Goal: Task Accomplishment & Management: Use online tool/utility

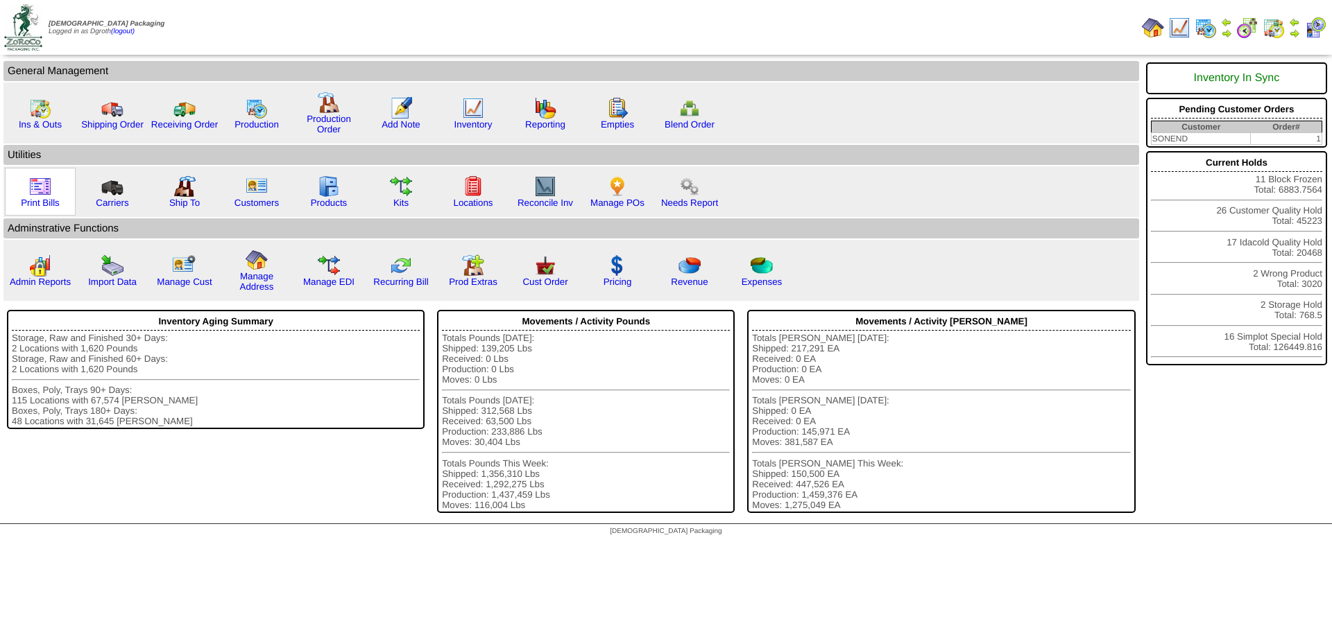
click at [37, 192] on img at bounding box center [40, 186] width 22 height 22
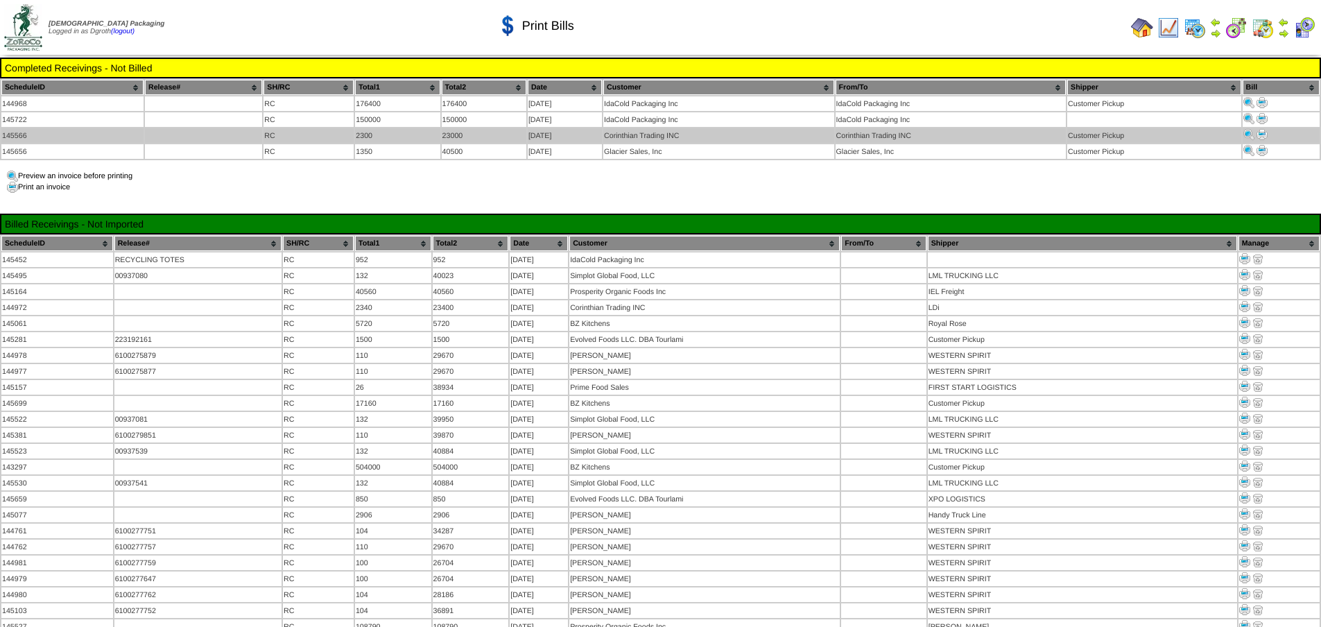
click at [1266, 132] on img at bounding box center [1262, 134] width 11 height 11
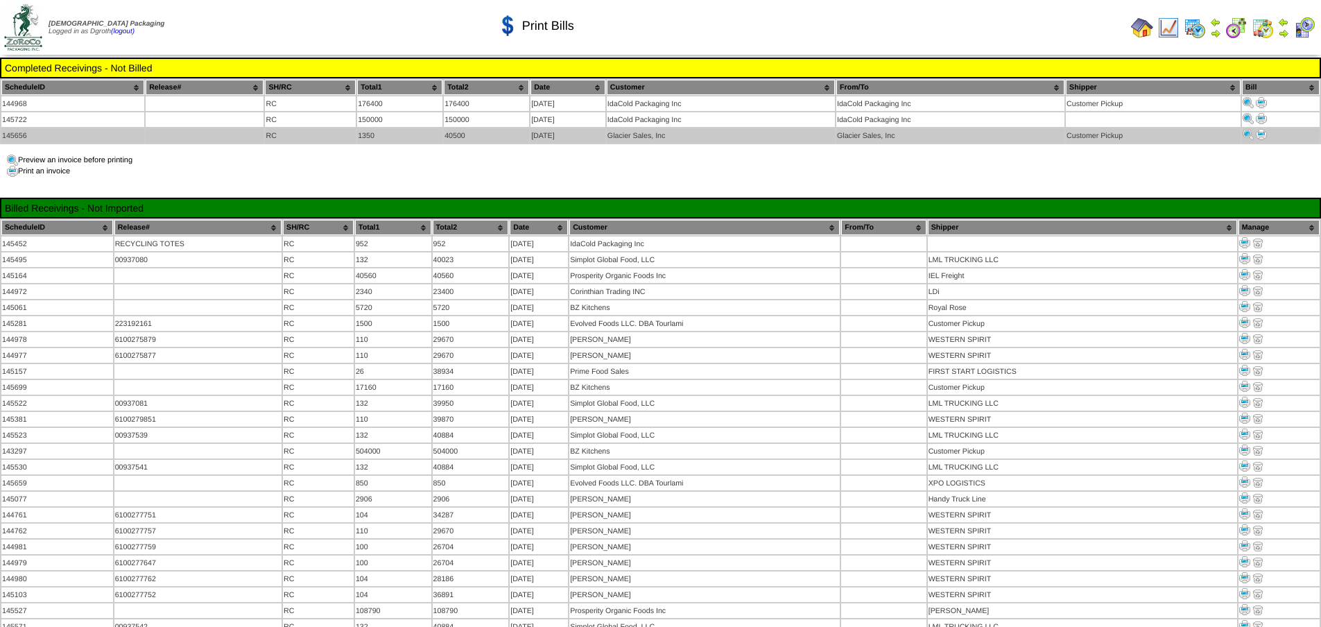
click at [1262, 133] on img at bounding box center [1261, 134] width 11 height 11
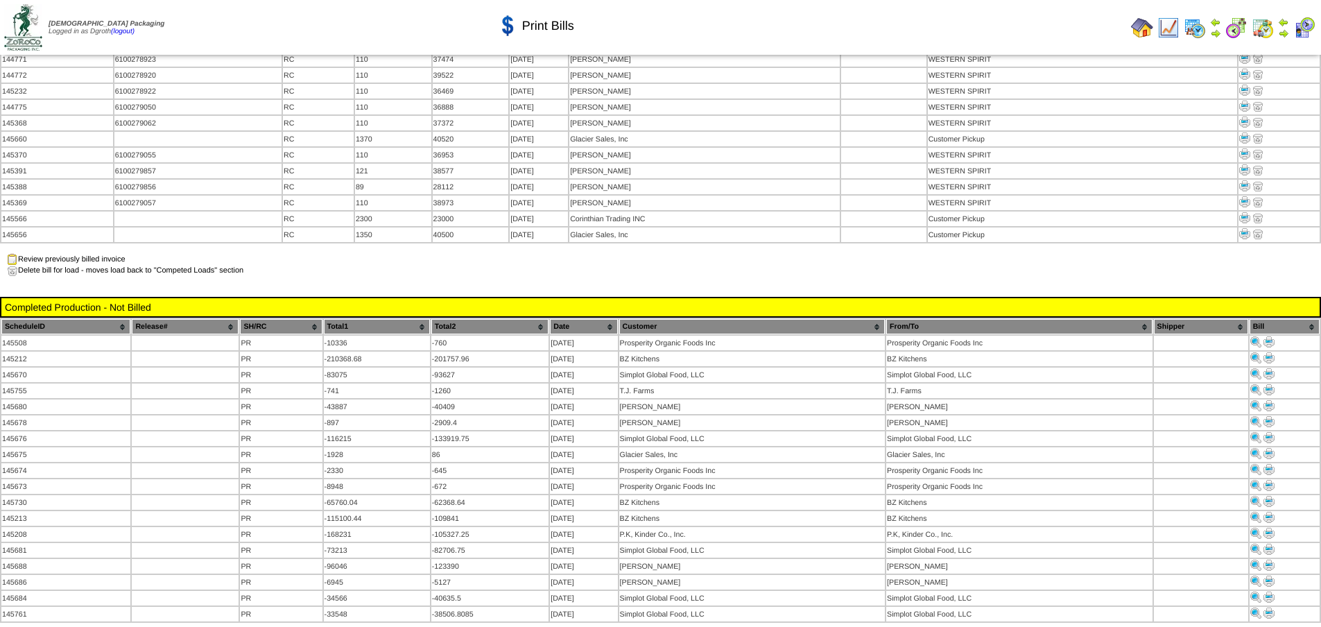
scroll to position [1248, 0]
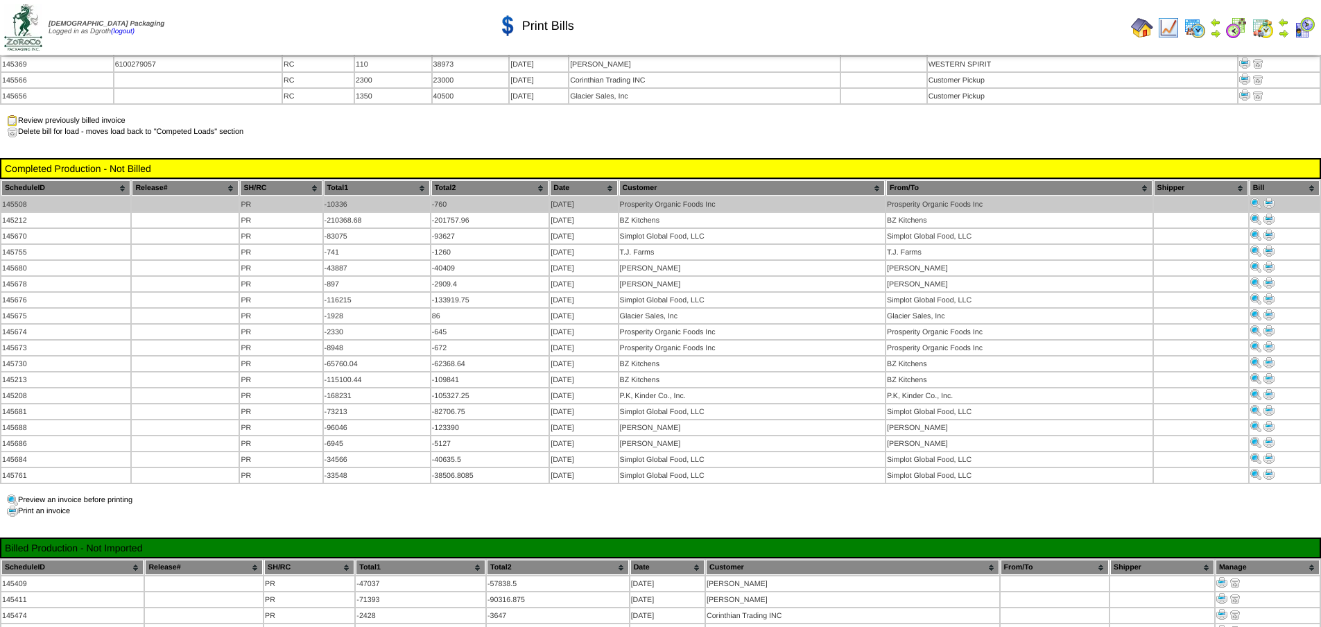
click at [1268, 198] on img at bounding box center [1269, 203] width 11 height 11
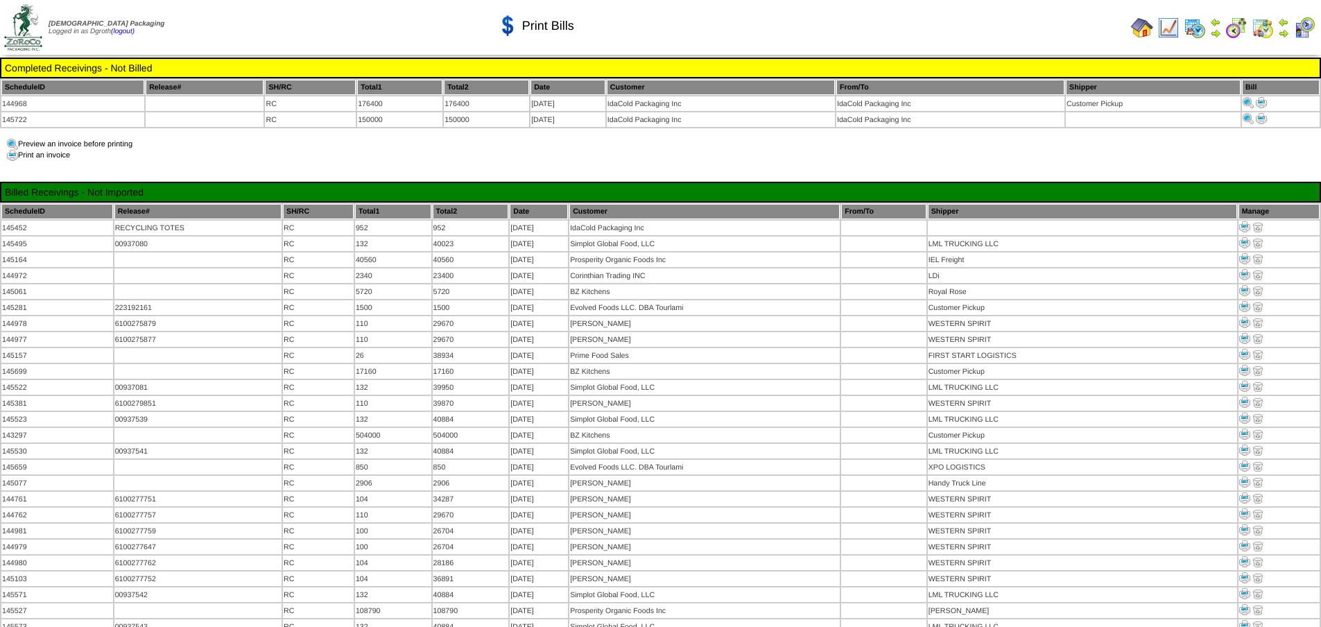
scroll to position [1248, 0]
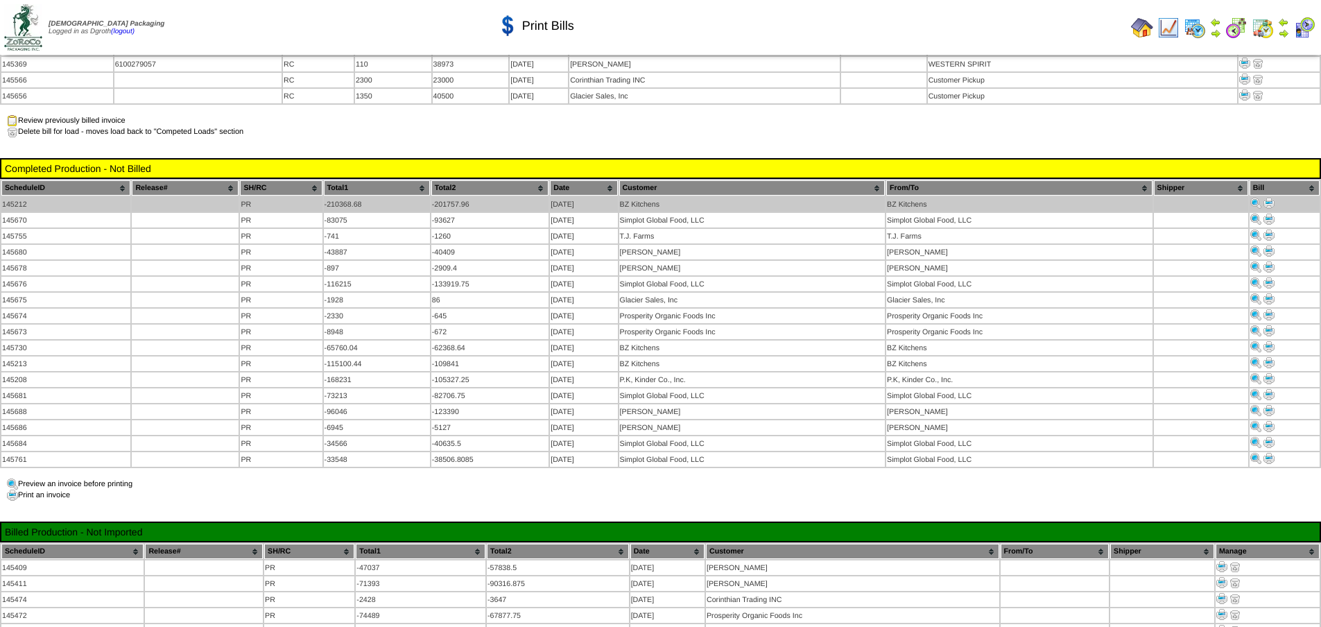
click at [1268, 198] on img at bounding box center [1269, 203] width 11 height 11
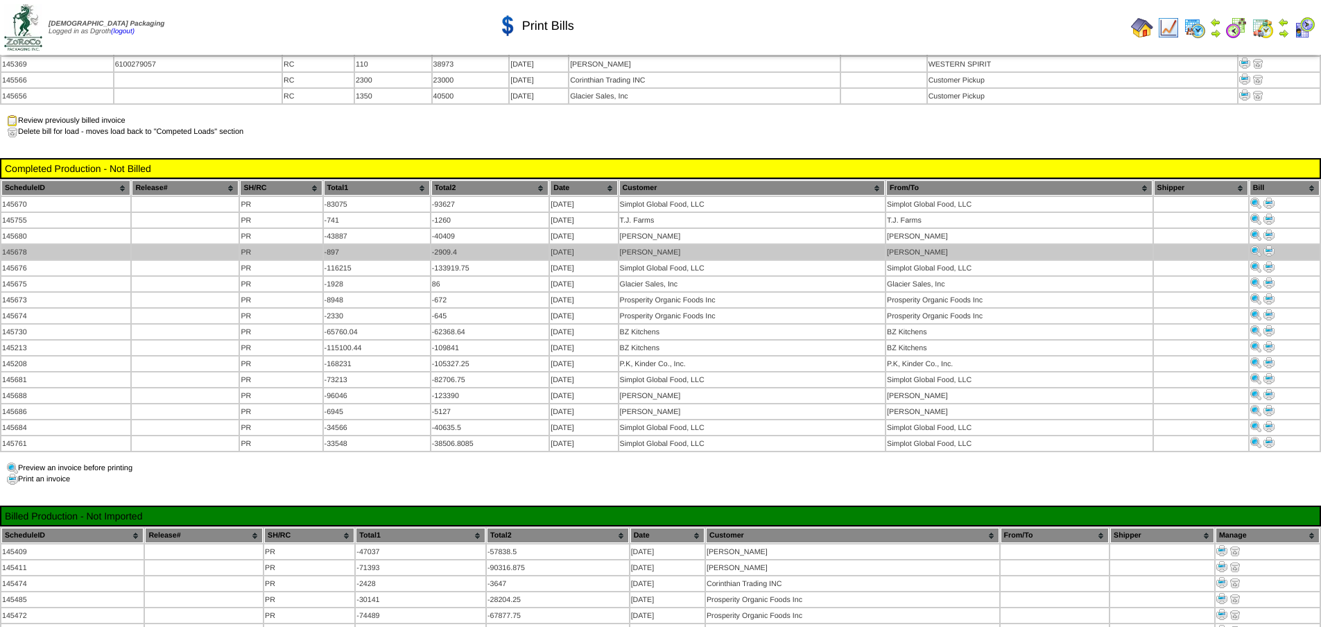
scroll to position [1248, 0]
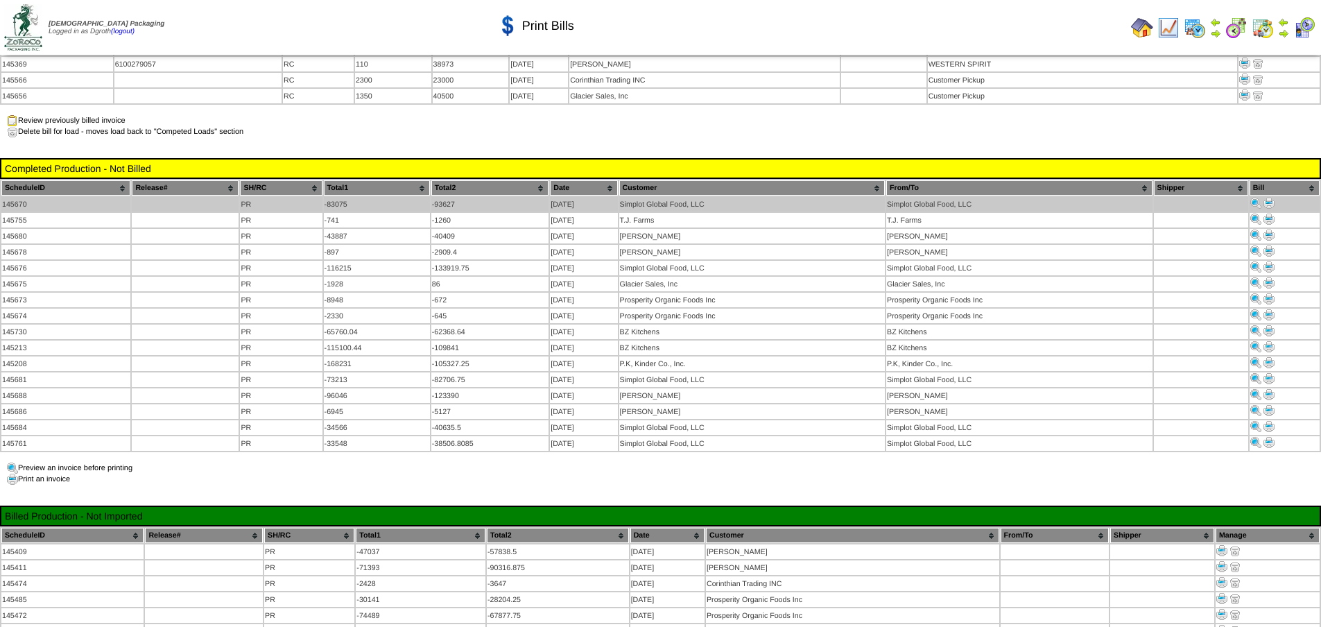
click at [1270, 198] on img at bounding box center [1269, 203] width 11 height 11
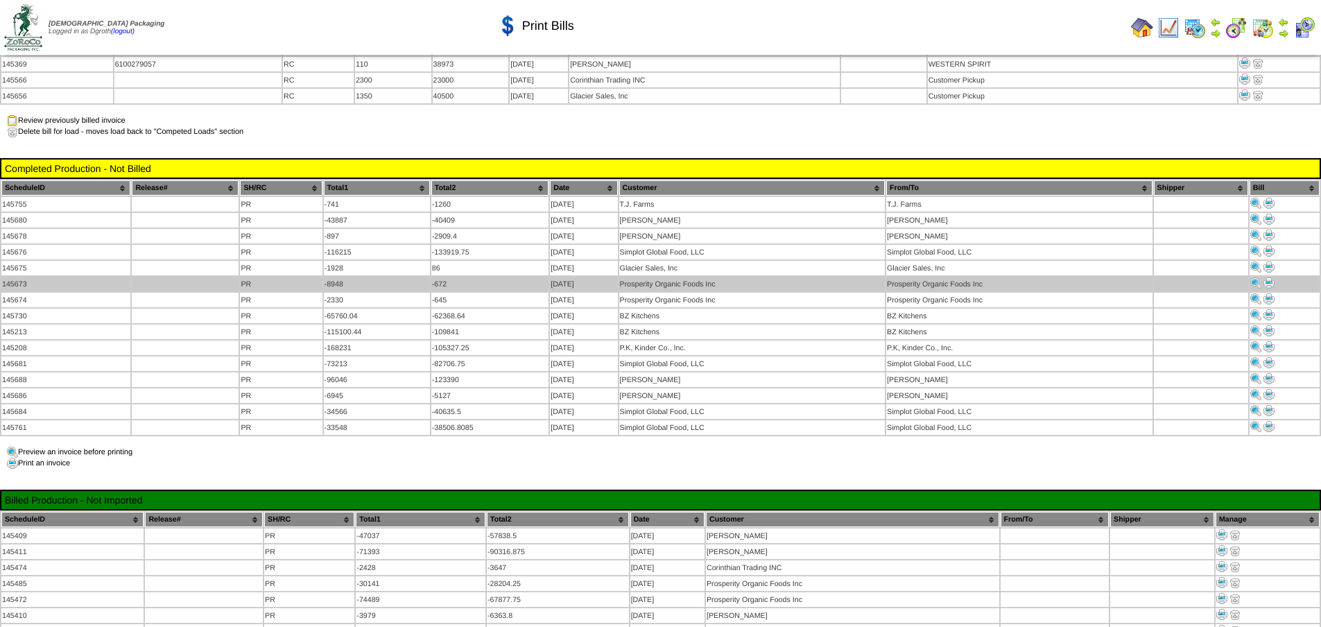
scroll to position [1248, 0]
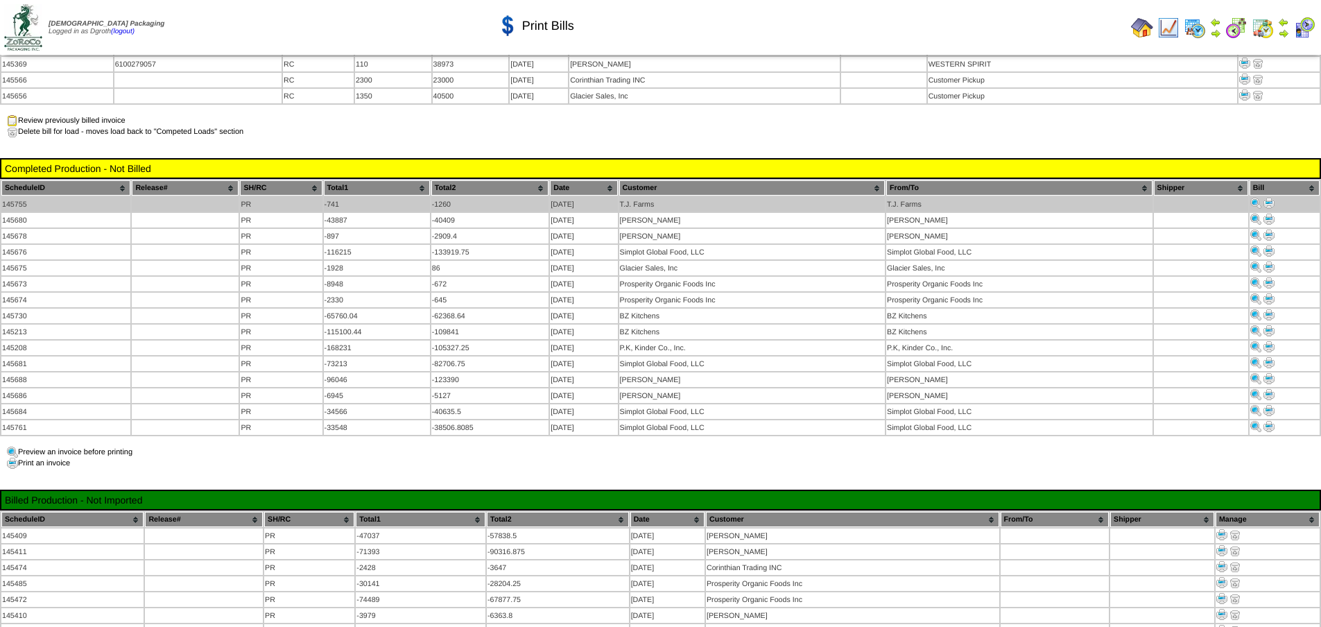
click at [1268, 198] on img at bounding box center [1269, 203] width 11 height 11
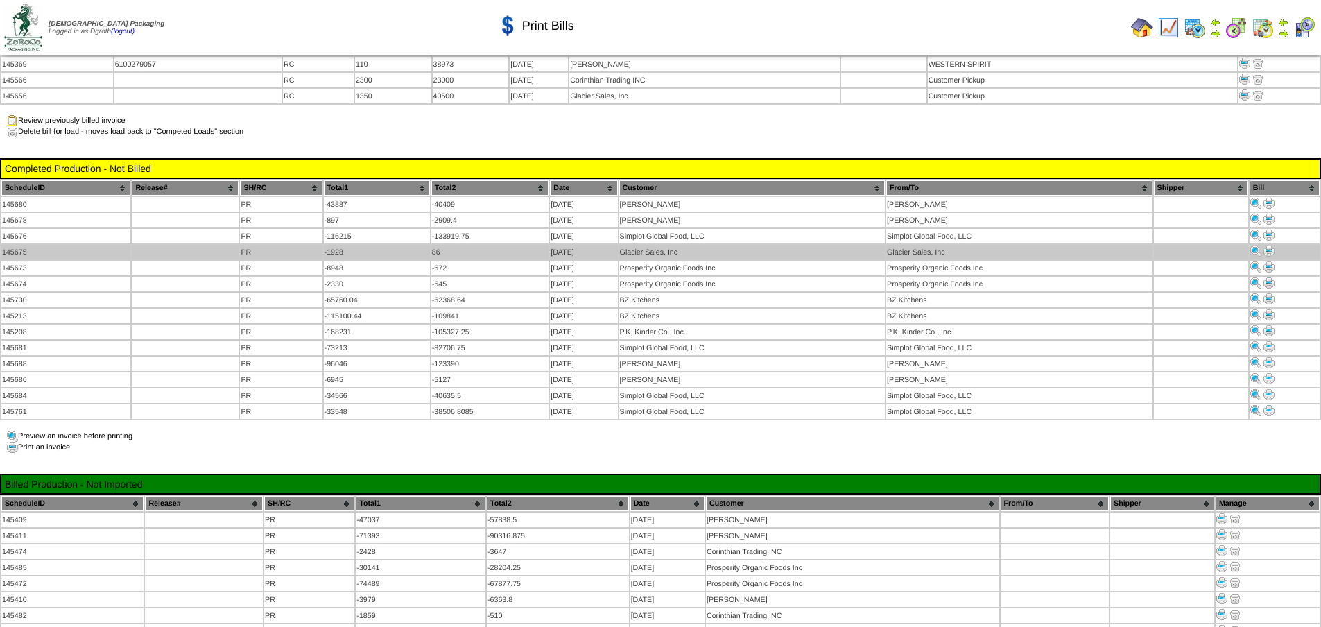
scroll to position [1248, 0]
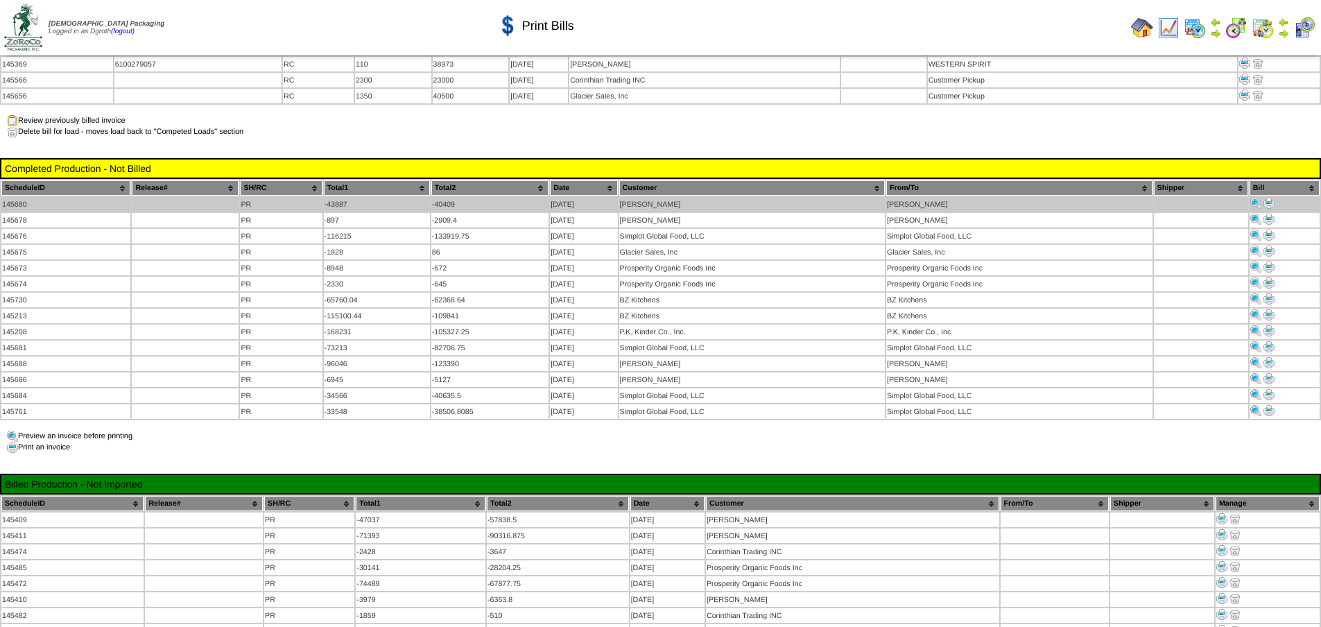
click at [1270, 198] on img at bounding box center [1269, 203] width 11 height 11
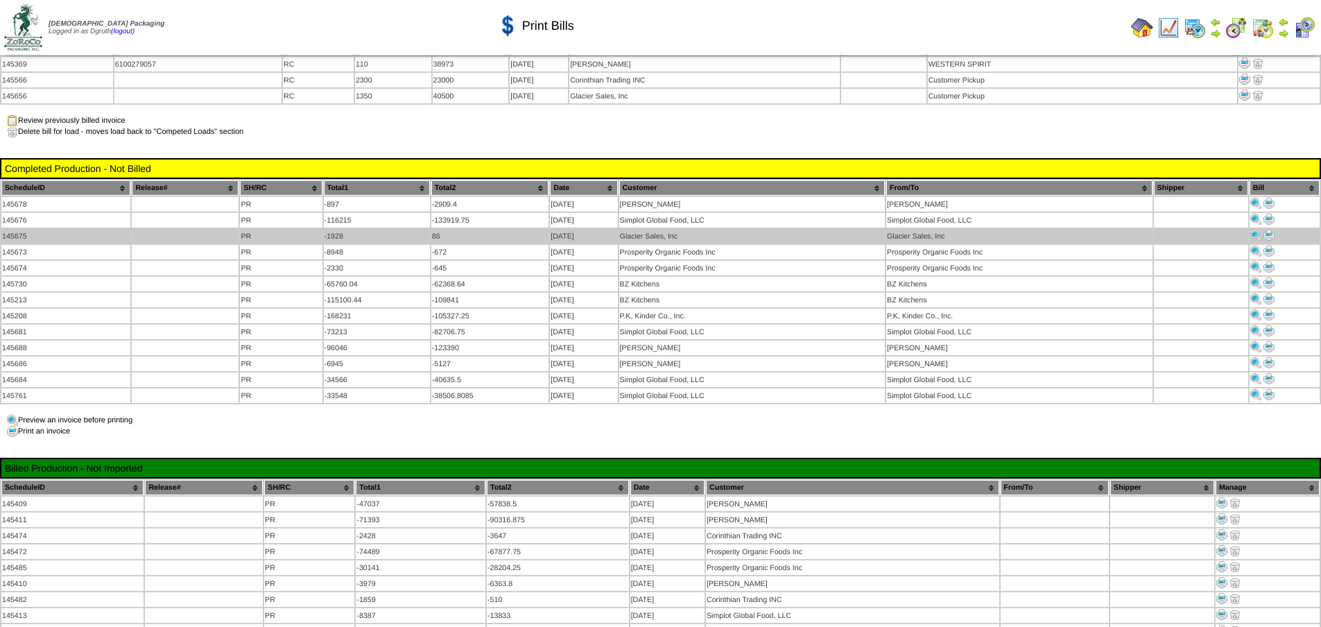
scroll to position [1248, 0]
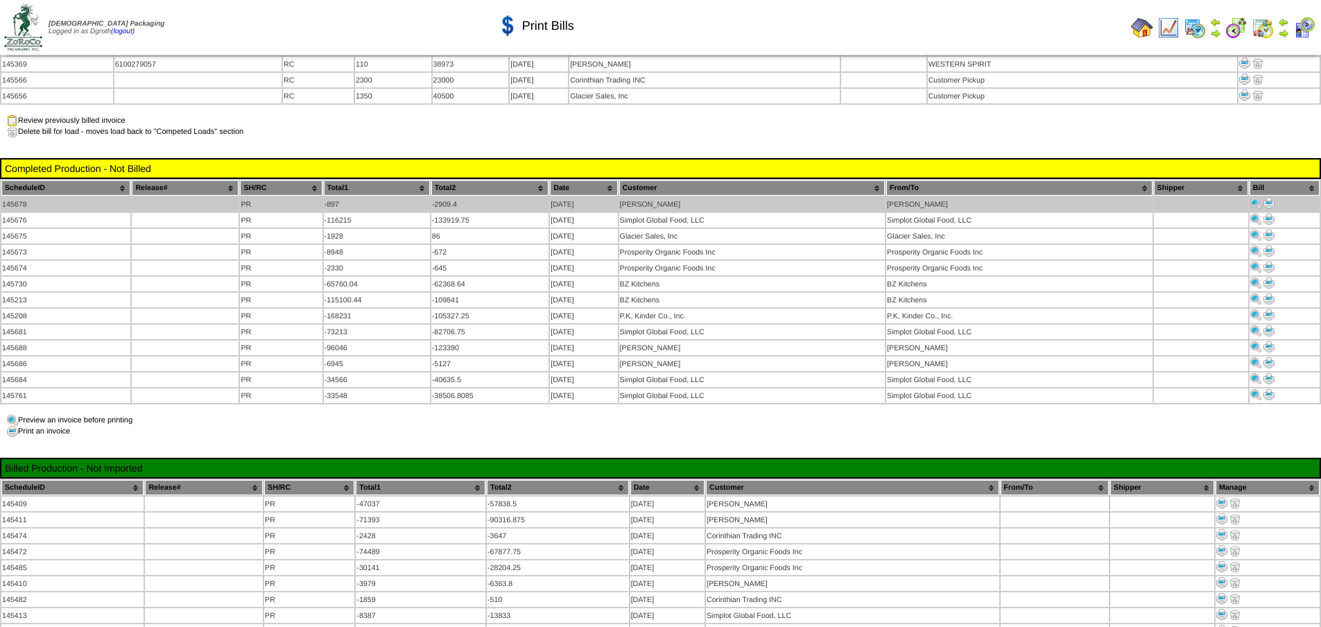
click at [1271, 198] on img at bounding box center [1269, 203] width 11 height 11
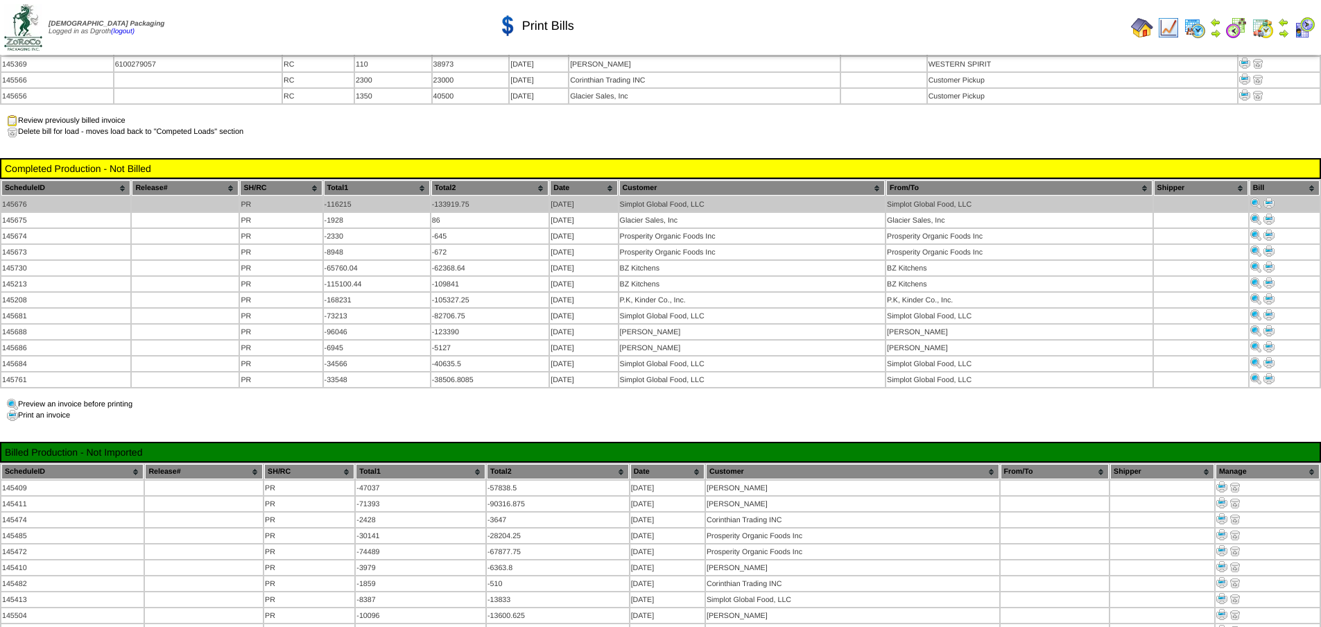
scroll to position [1248, 0]
click at [1270, 198] on img at bounding box center [1269, 203] width 11 height 11
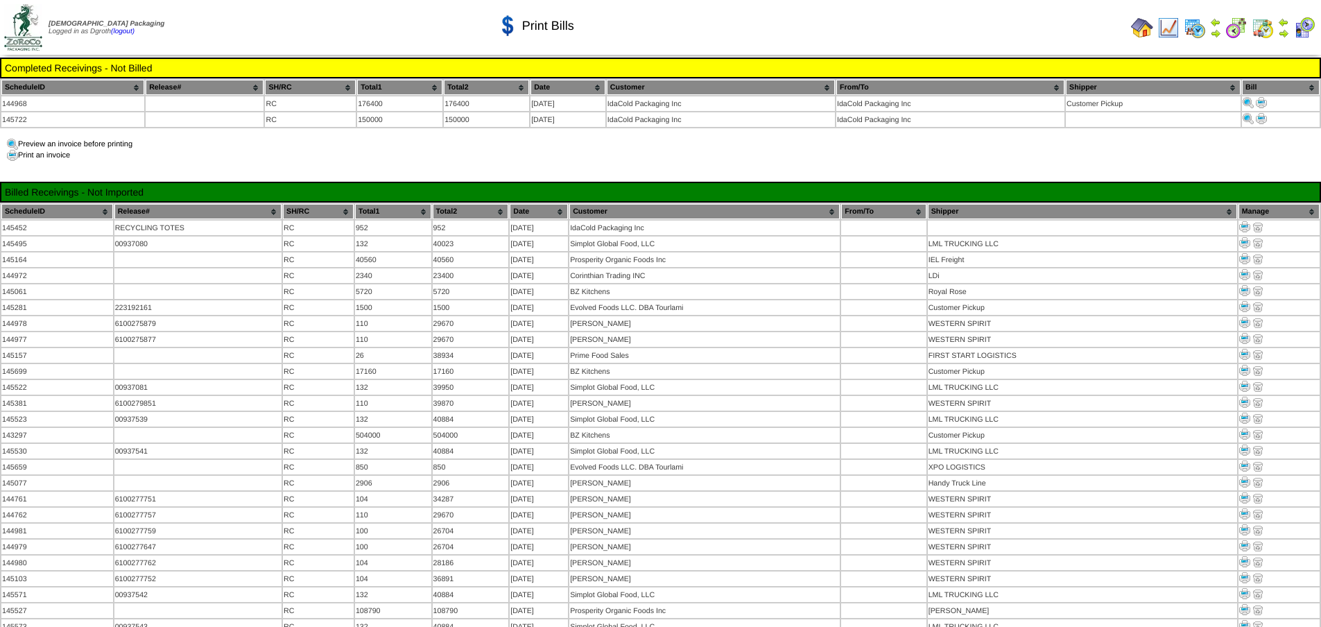
scroll to position [1248, 0]
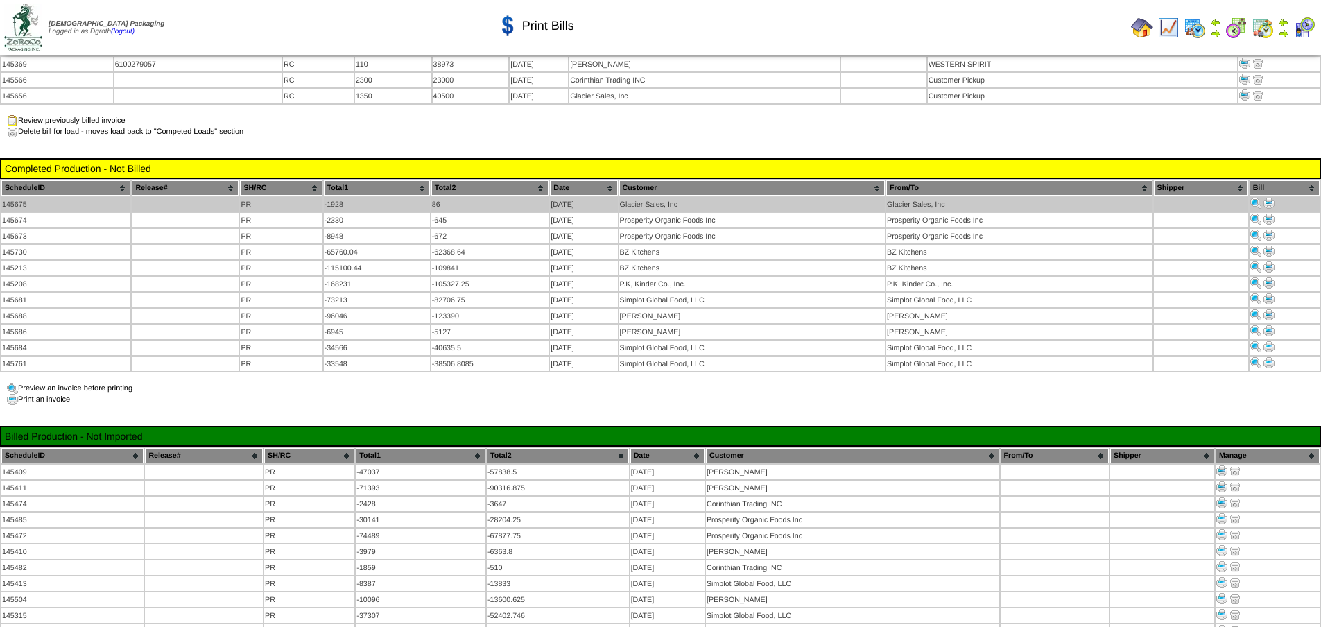
click at [1271, 198] on img at bounding box center [1269, 203] width 11 height 11
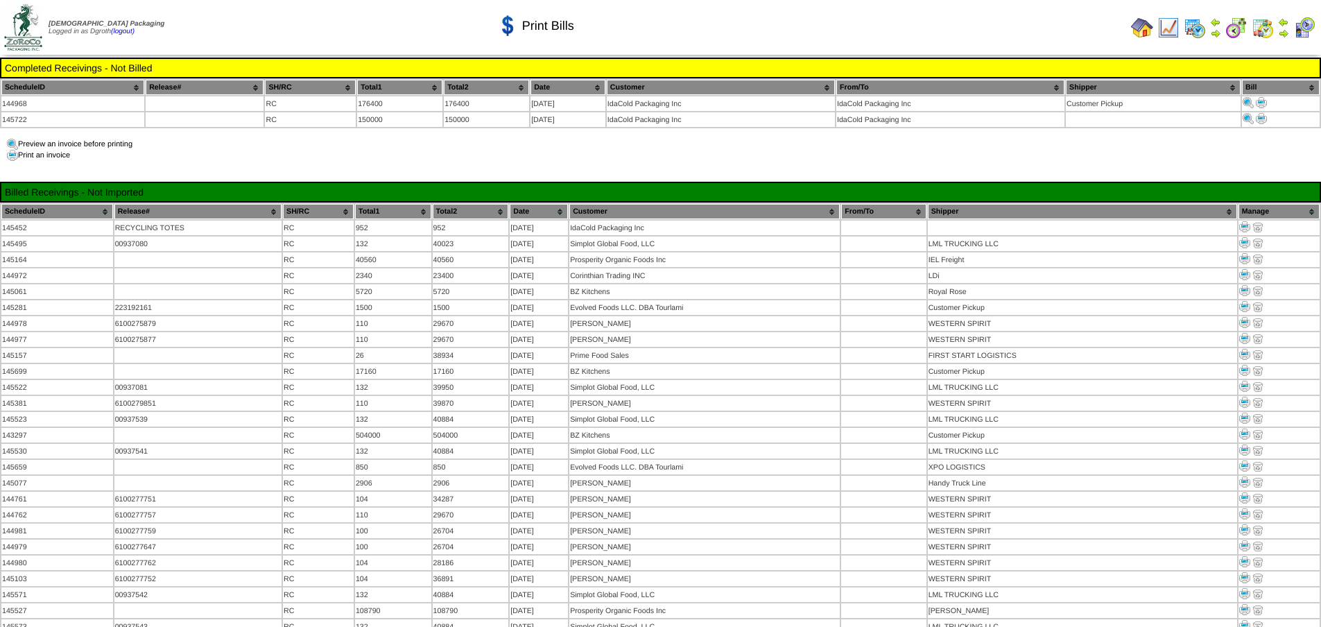
scroll to position [1248, 0]
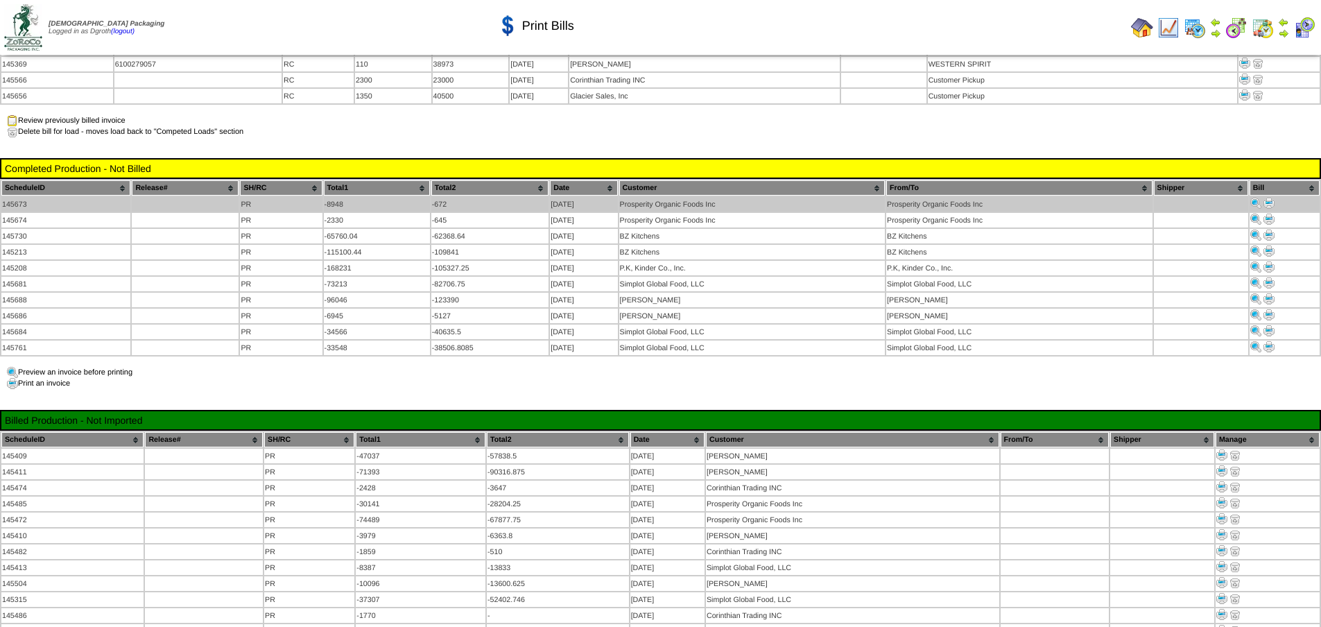
click at [1271, 198] on img at bounding box center [1269, 203] width 11 height 11
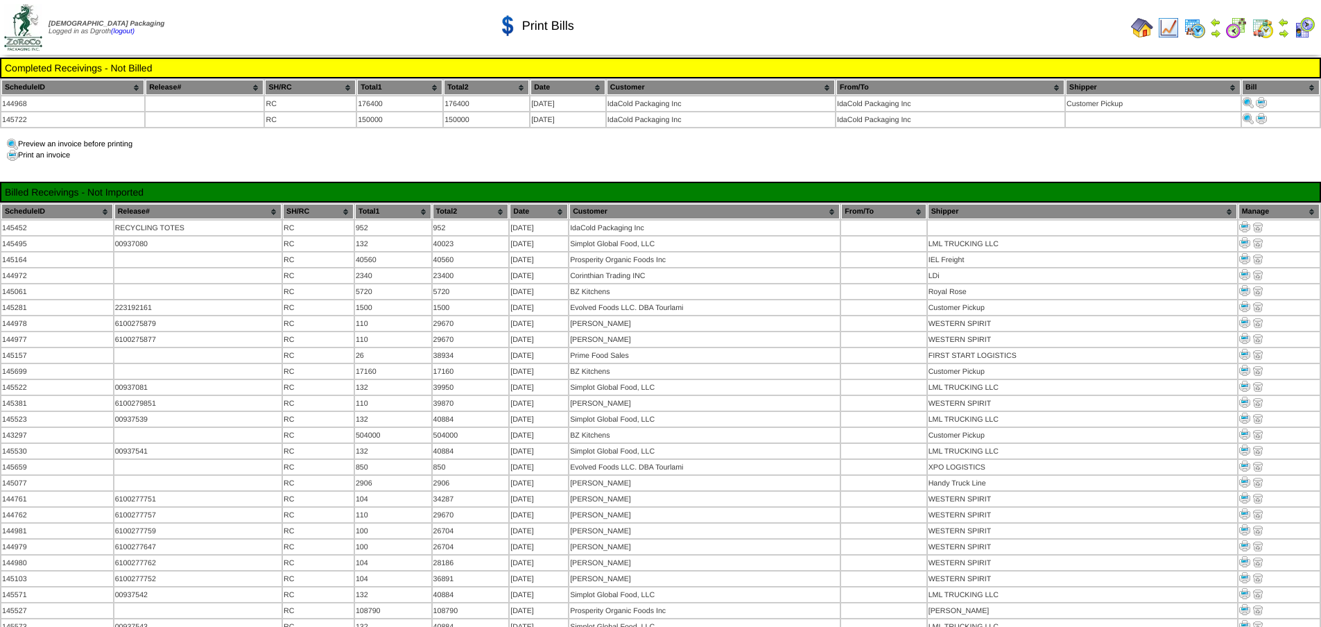
scroll to position [1248, 0]
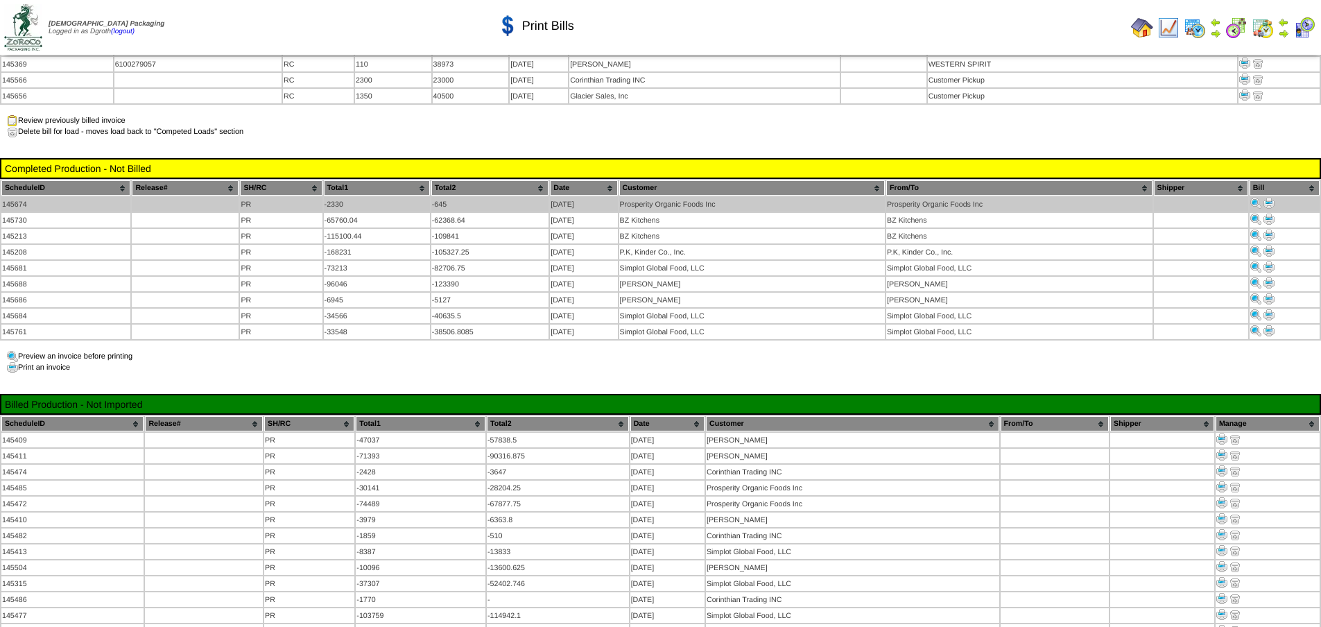
click at [1267, 198] on img at bounding box center [1269, 203] width 11 height 11
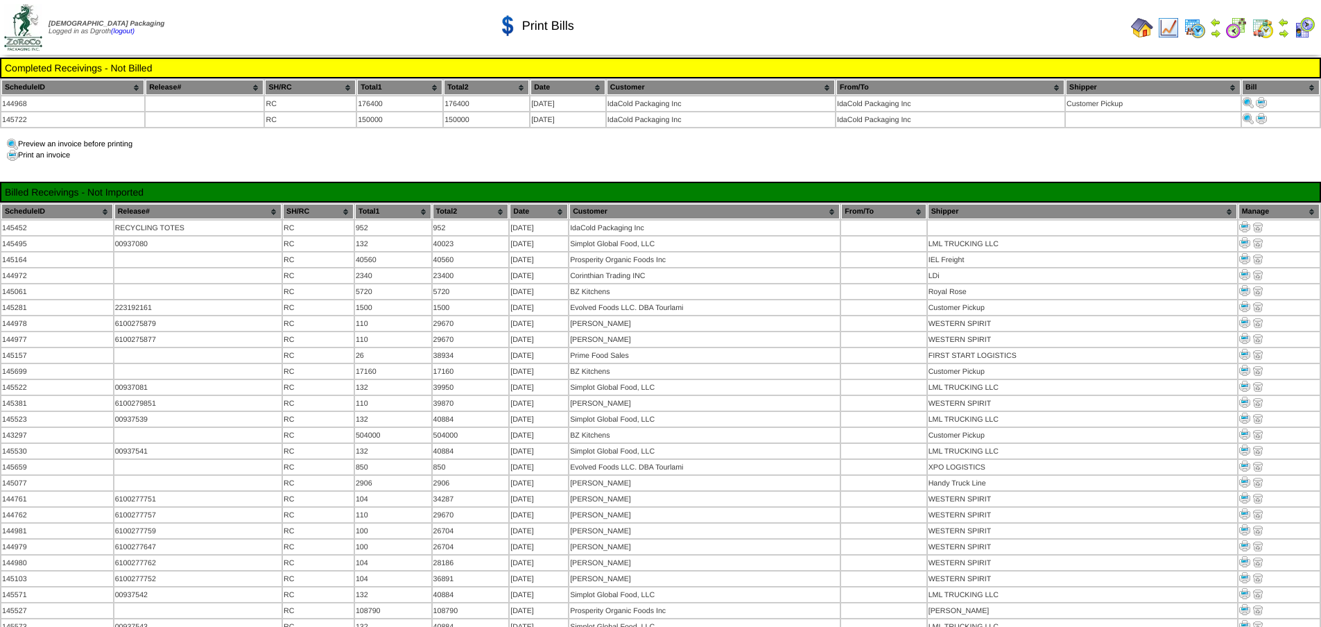
scroll to position [1248, 0]
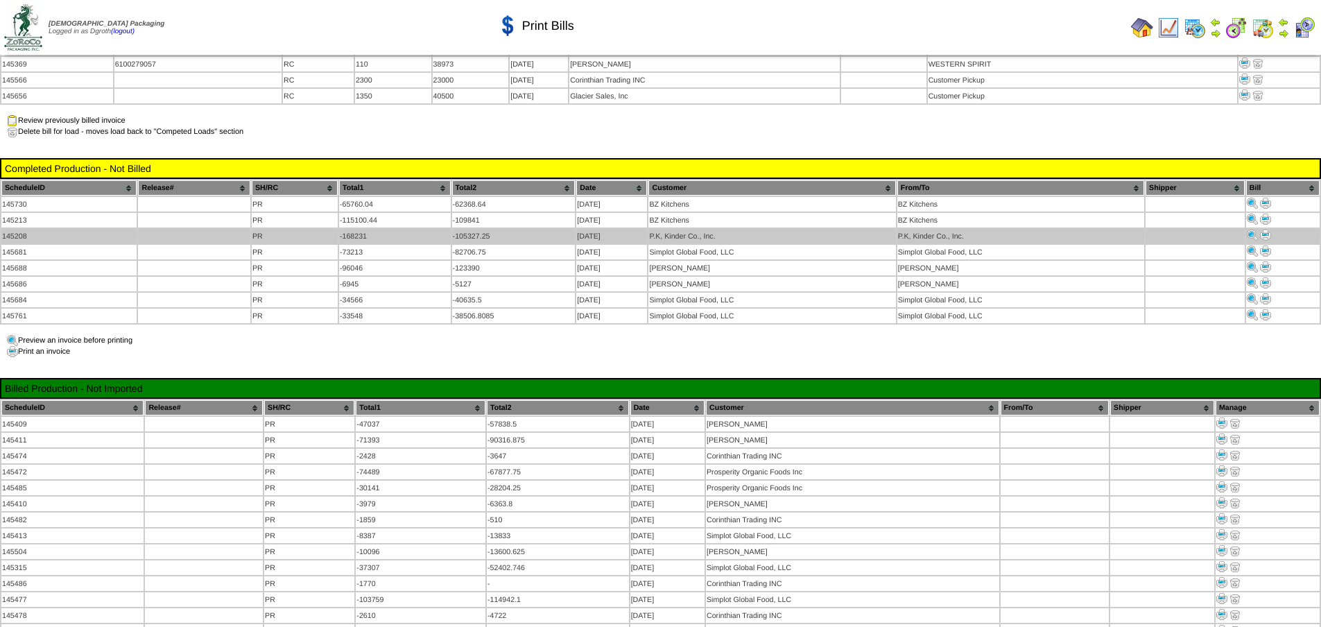
click at [1264, 230] on img at bounding box center [1265, 235] width 11 height 11
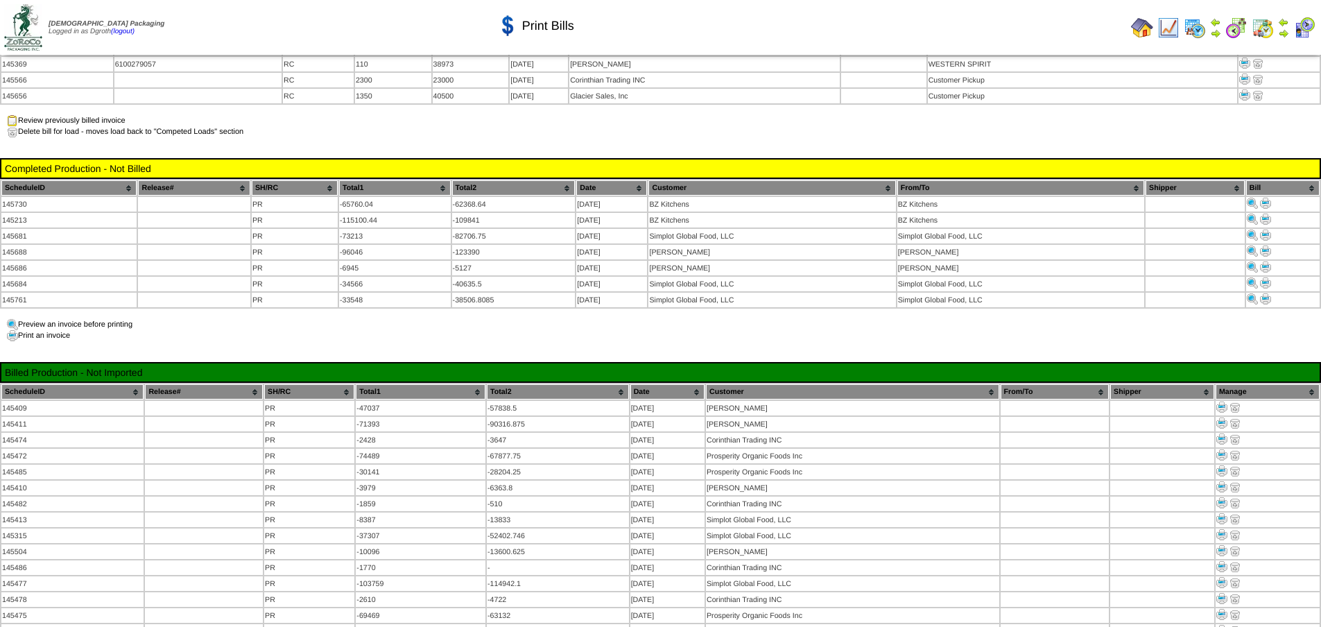
scroll to position [1248, 0]
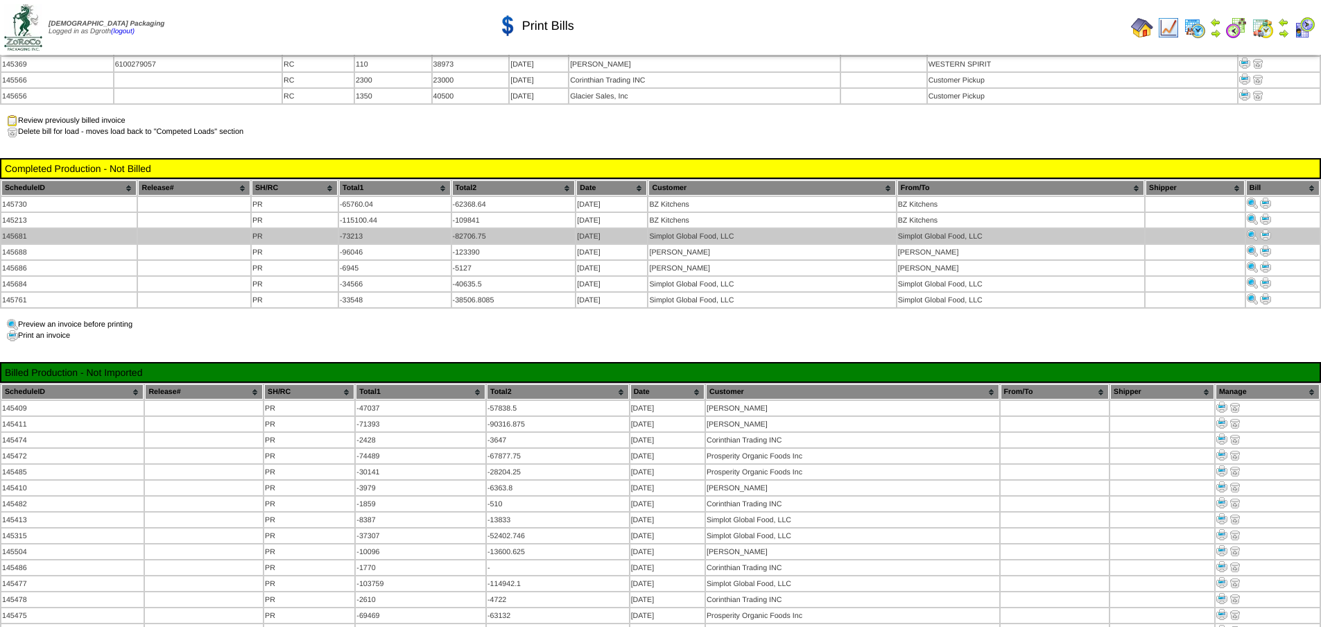
click at [1262, 230] on img at bounding box center [1265, 235] width 11 height 11
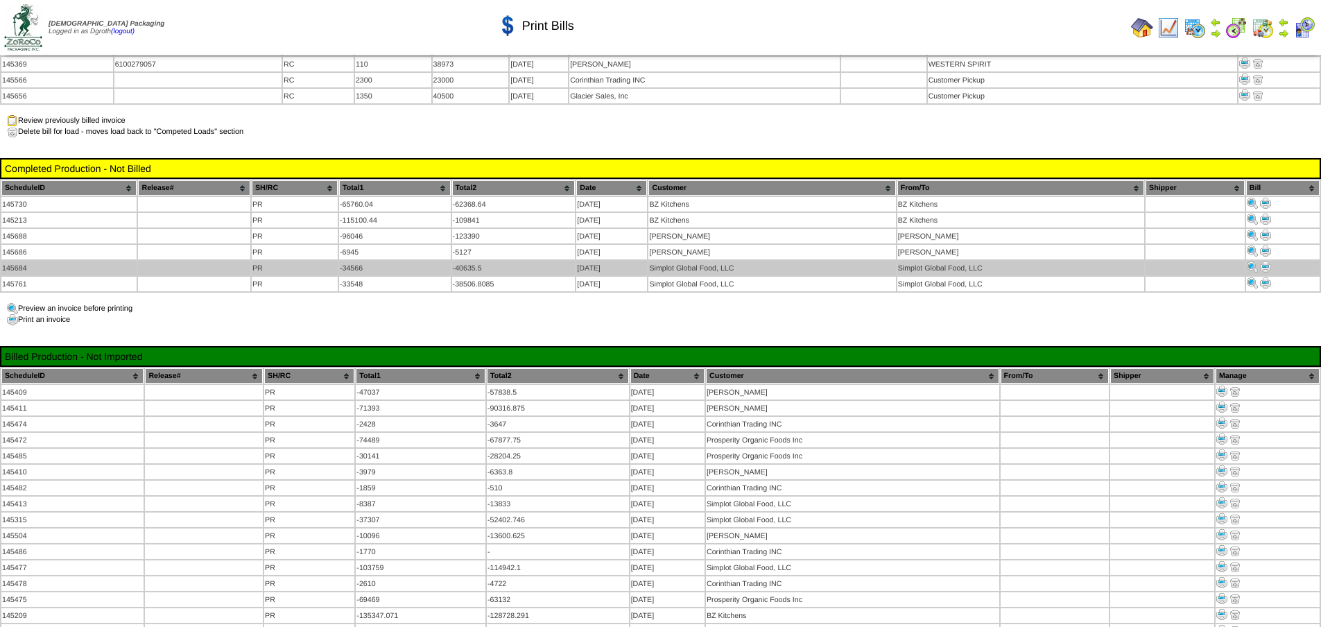
scroll to position [1248, 0]
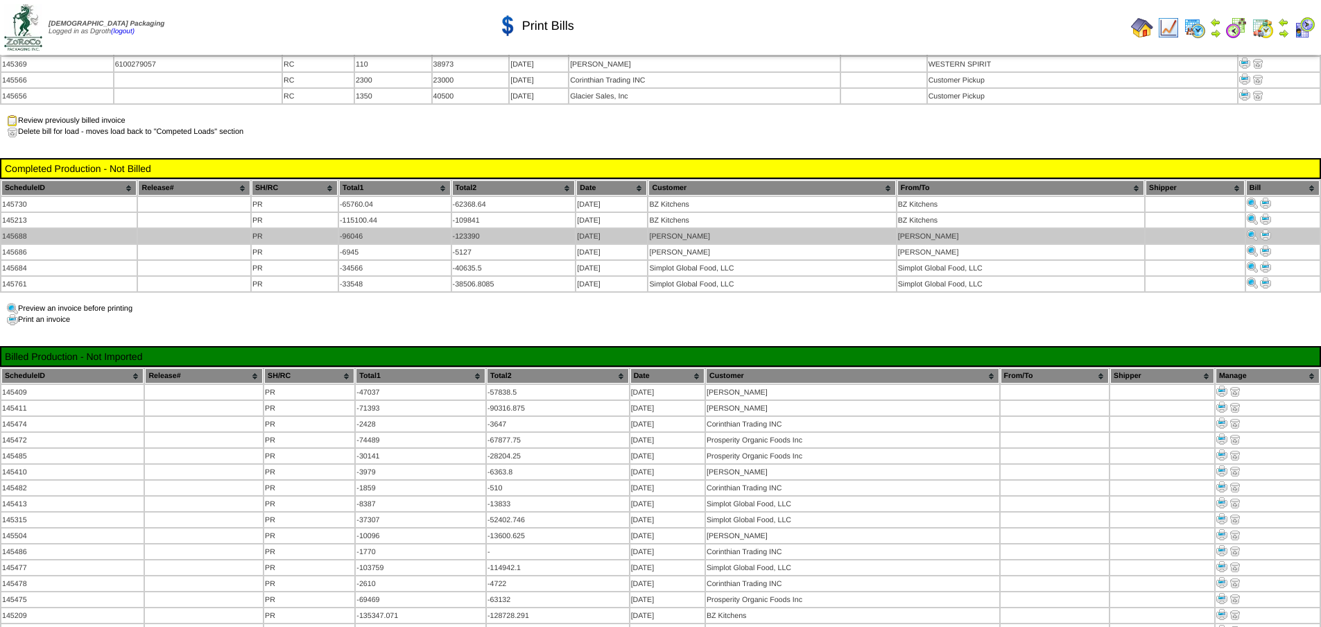
click at [1264, 230] on img at bounding box center [1265, 235] width 11 height 11
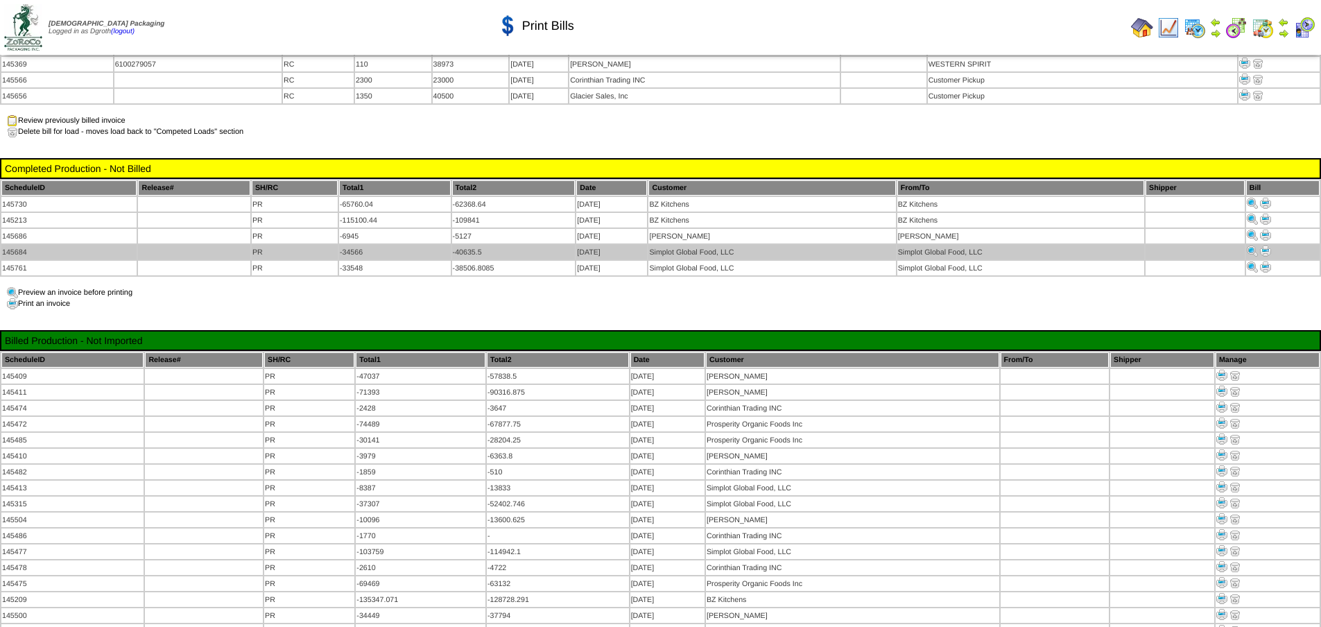
scroll to position [1248, 0]
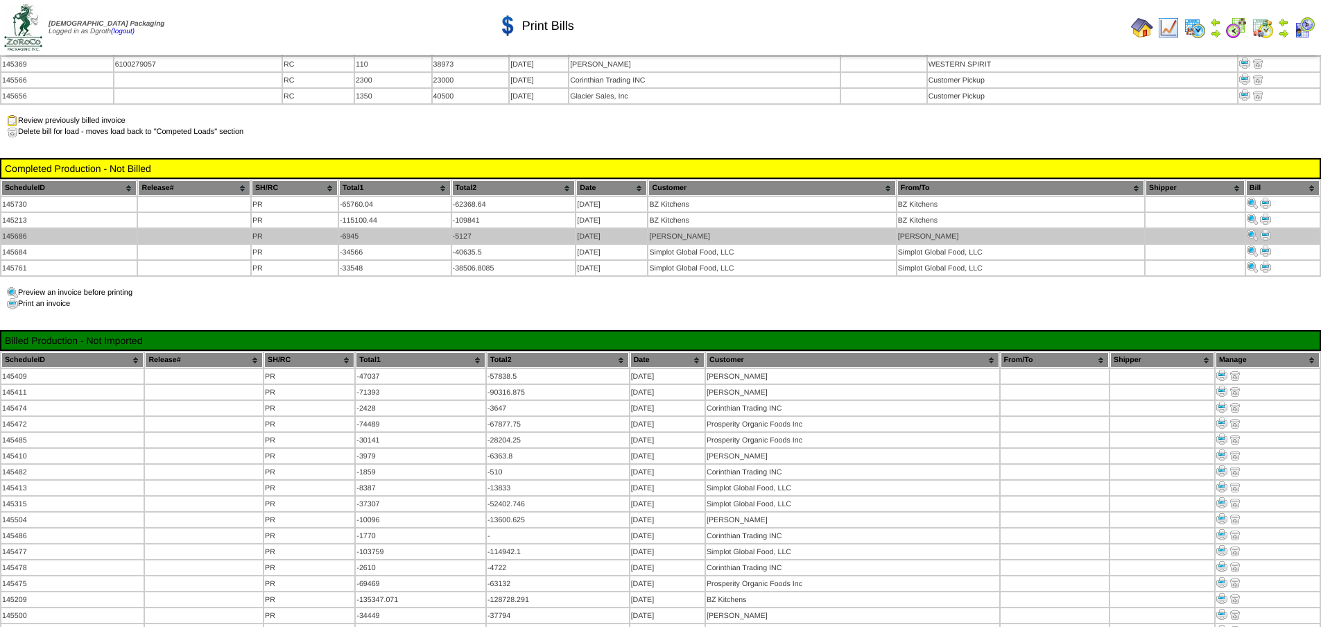
click at [1263, 230] on img at bounding box center [1265, 235] width 11 height 11
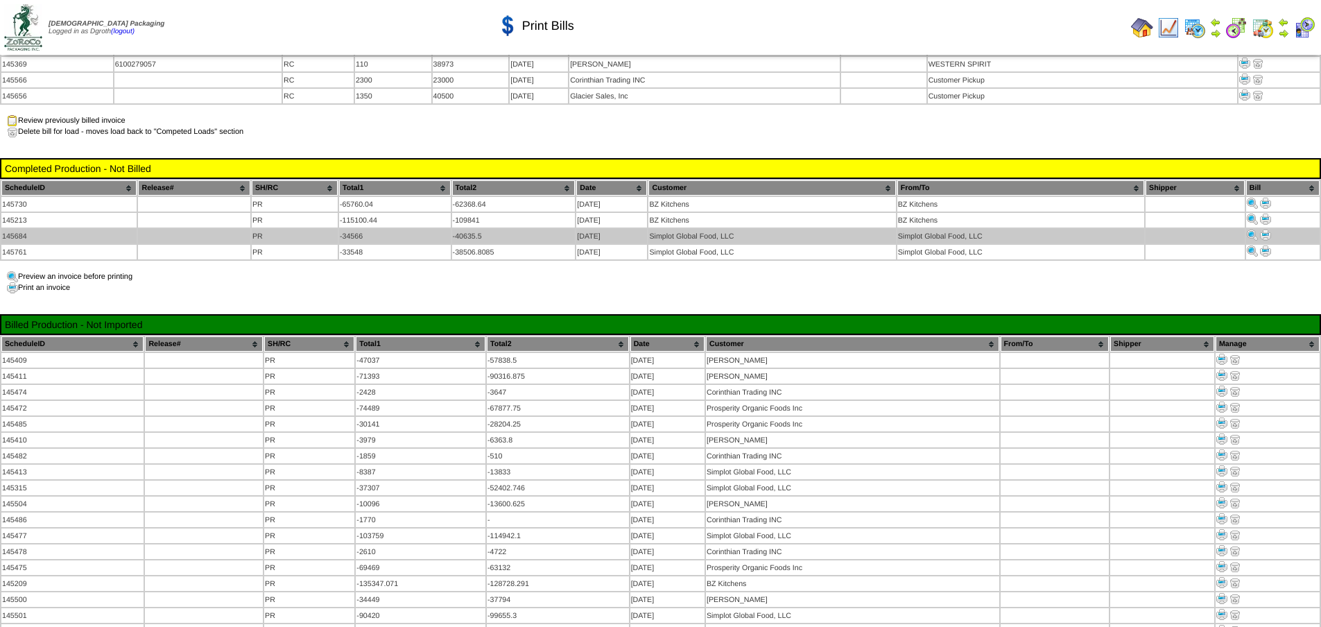
scroll to position [1248, 0]
click at [1264, 230] on img at bounding box center [1265, 235] width 11 height 11
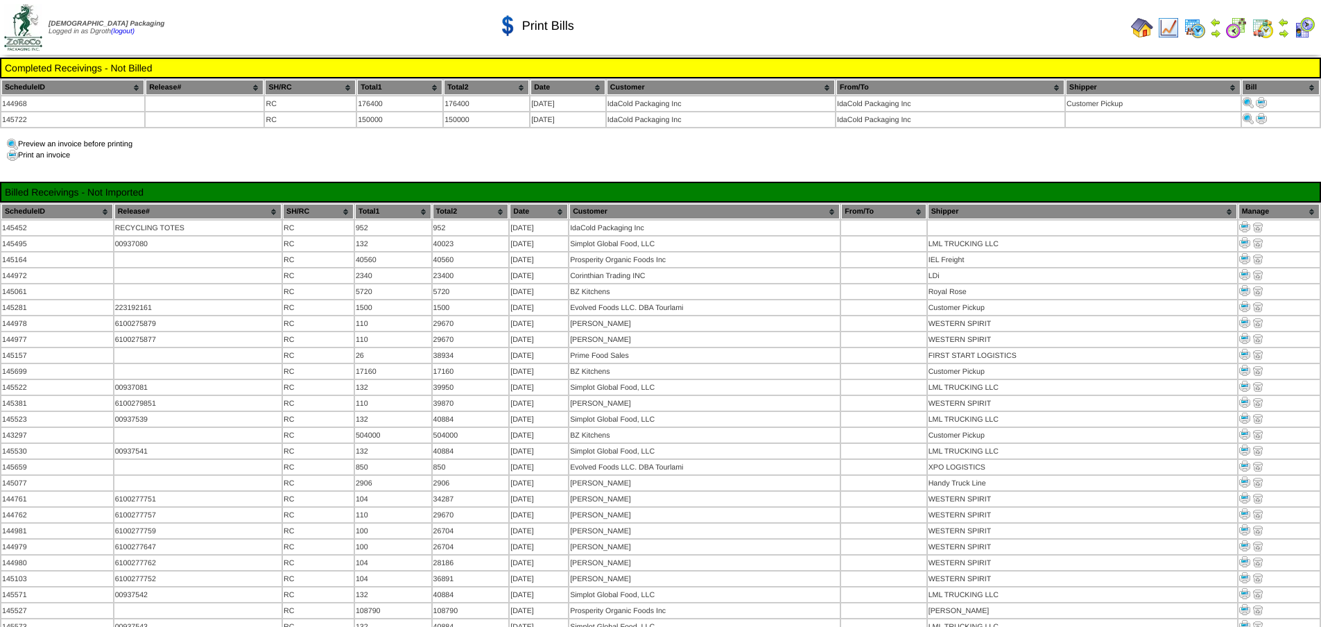
scroll to position [1248, 0]
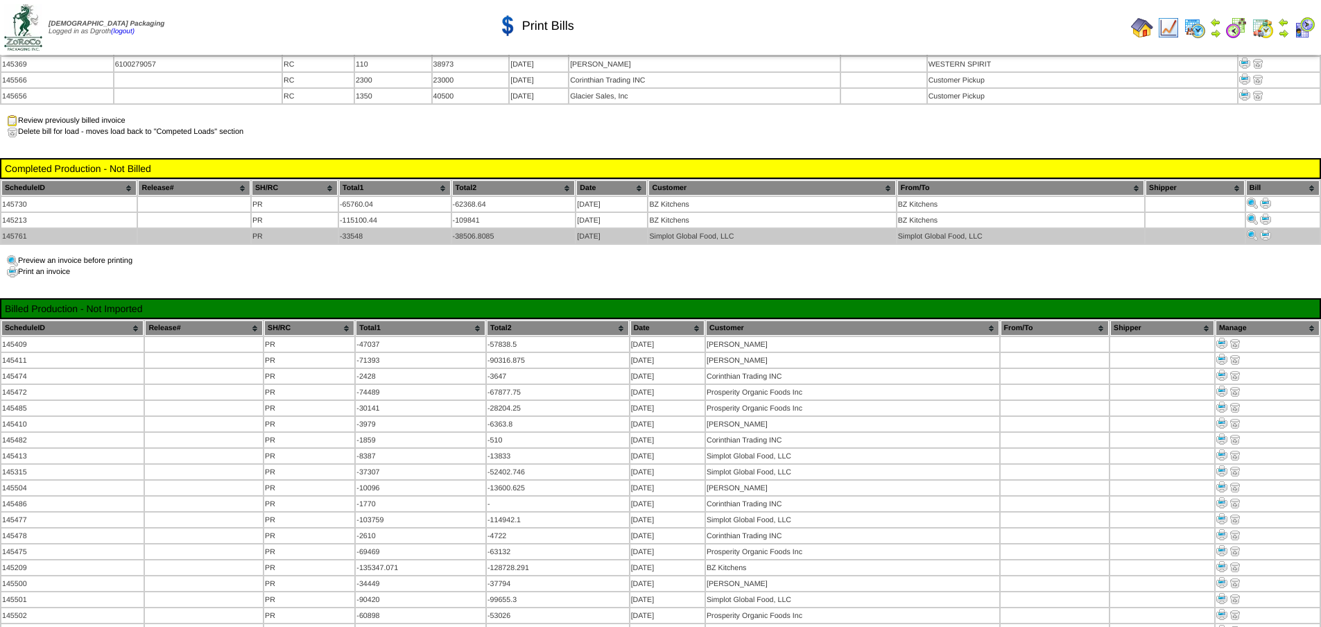
click at [1271, 230] on img at bounding box center [1265, 235] width 11 height 11
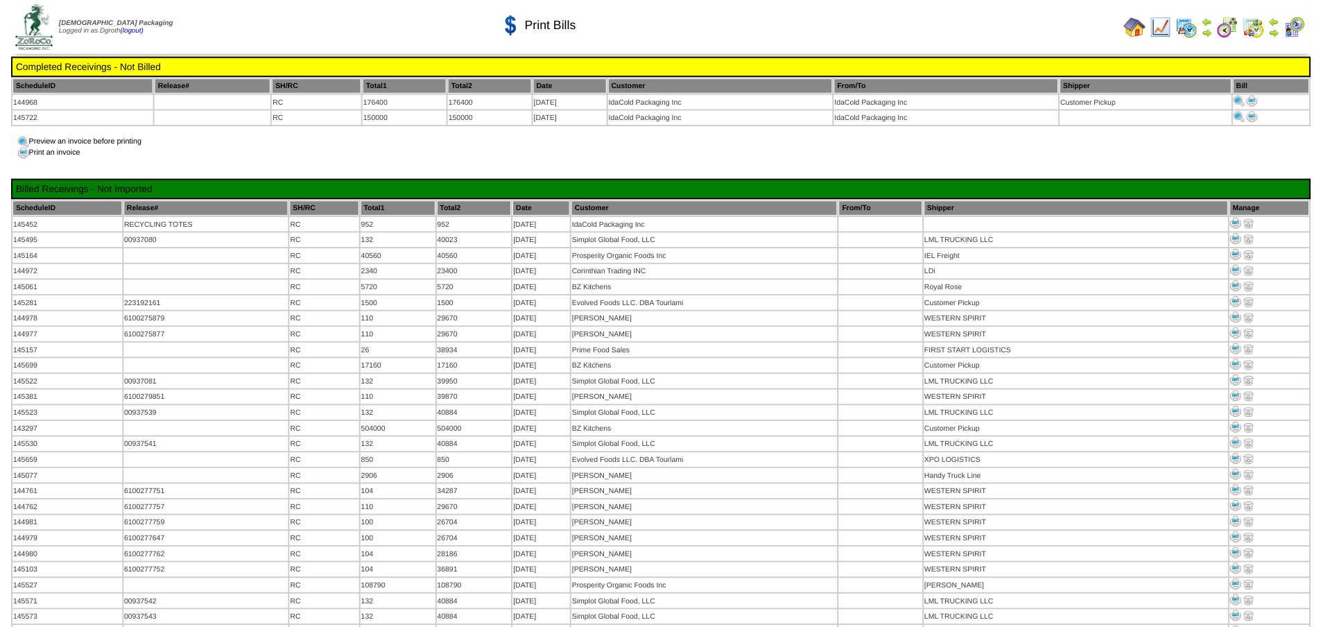
scroll to position [1248, 0]
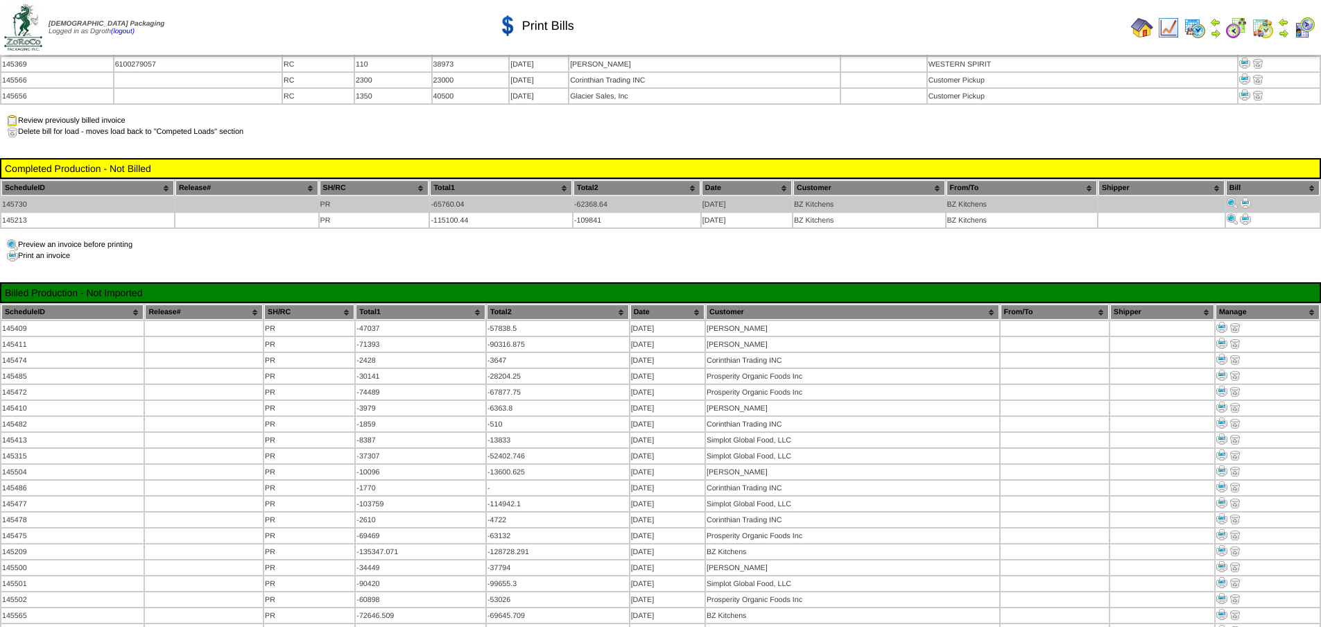
click at [1243, 198] on img at bounding box center [1245, 203] width 11 height 11
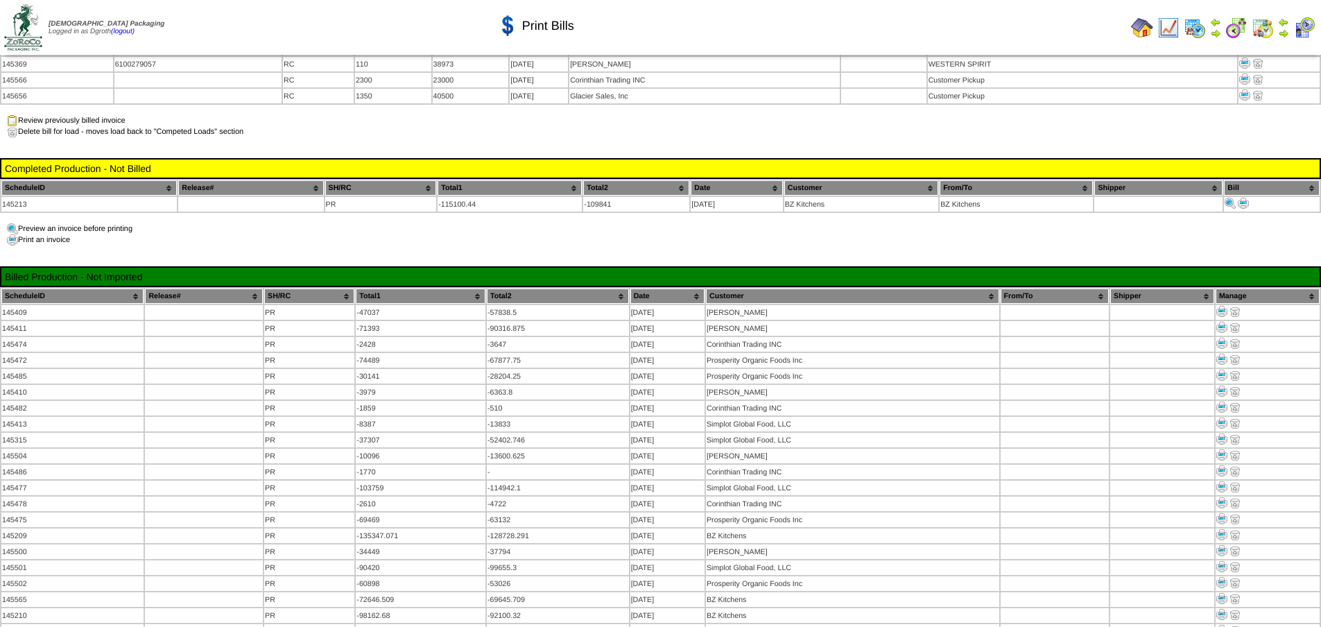
scroll to position [1248, 0]
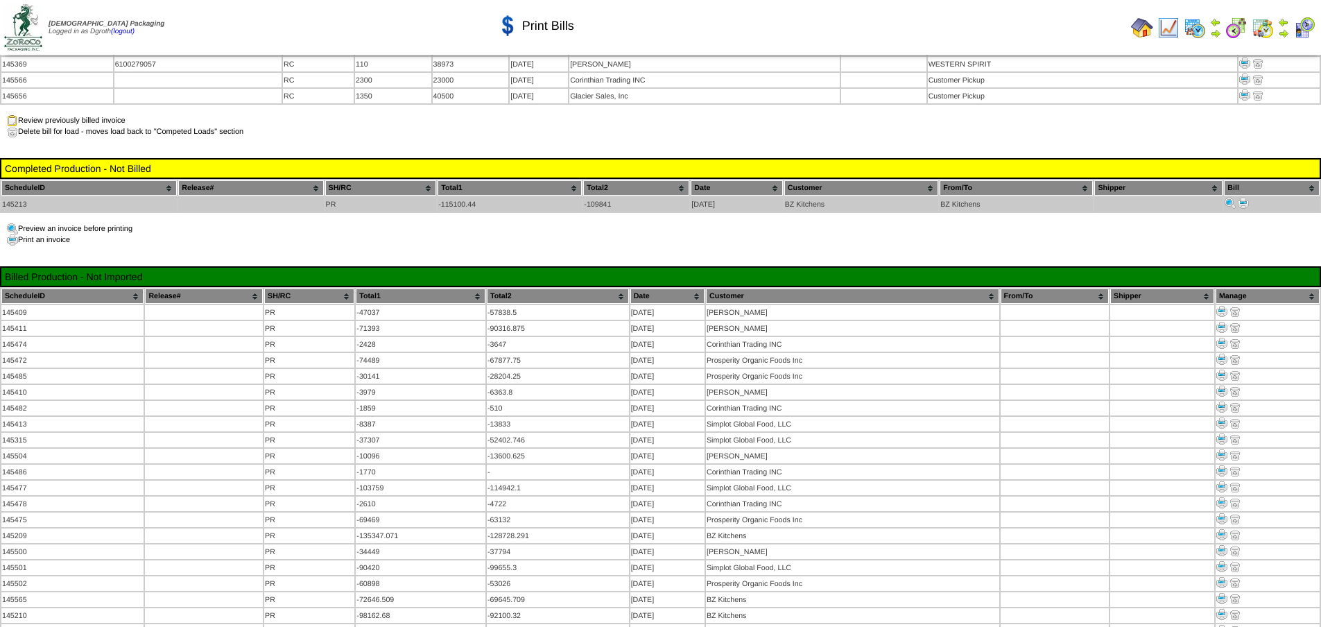
click at [1246, 198] on img at bounding box center [1243, 203] width 11 height 11
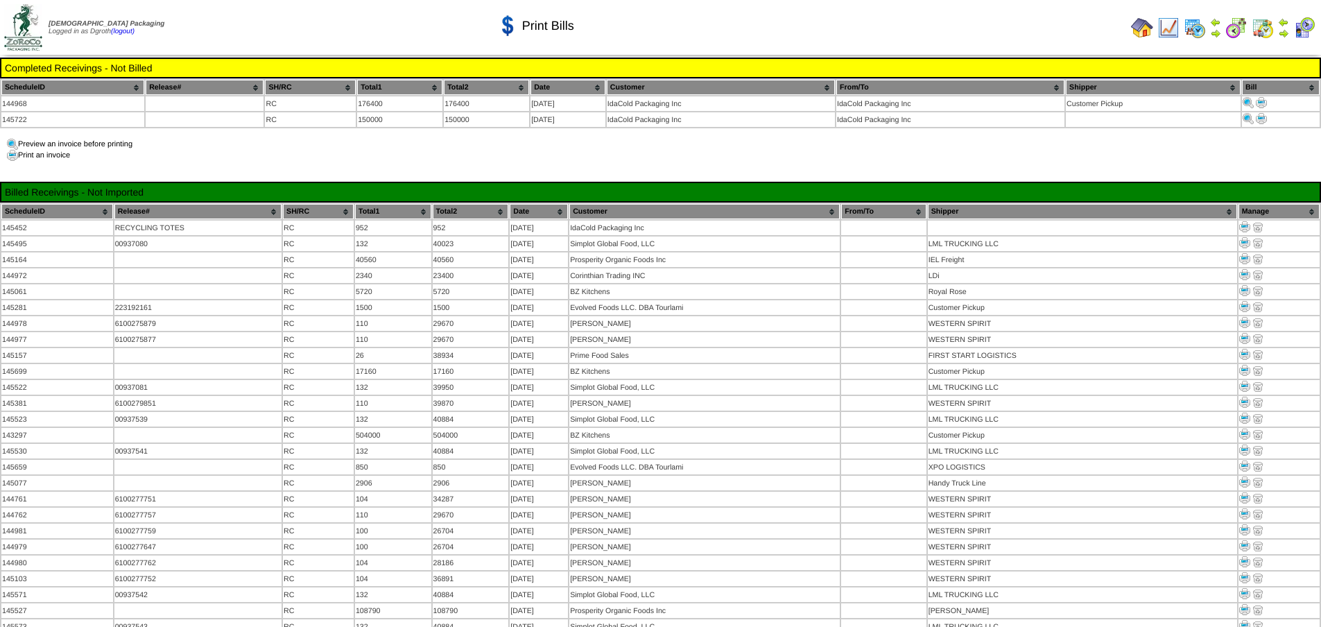
scroll to position [1248, 0]
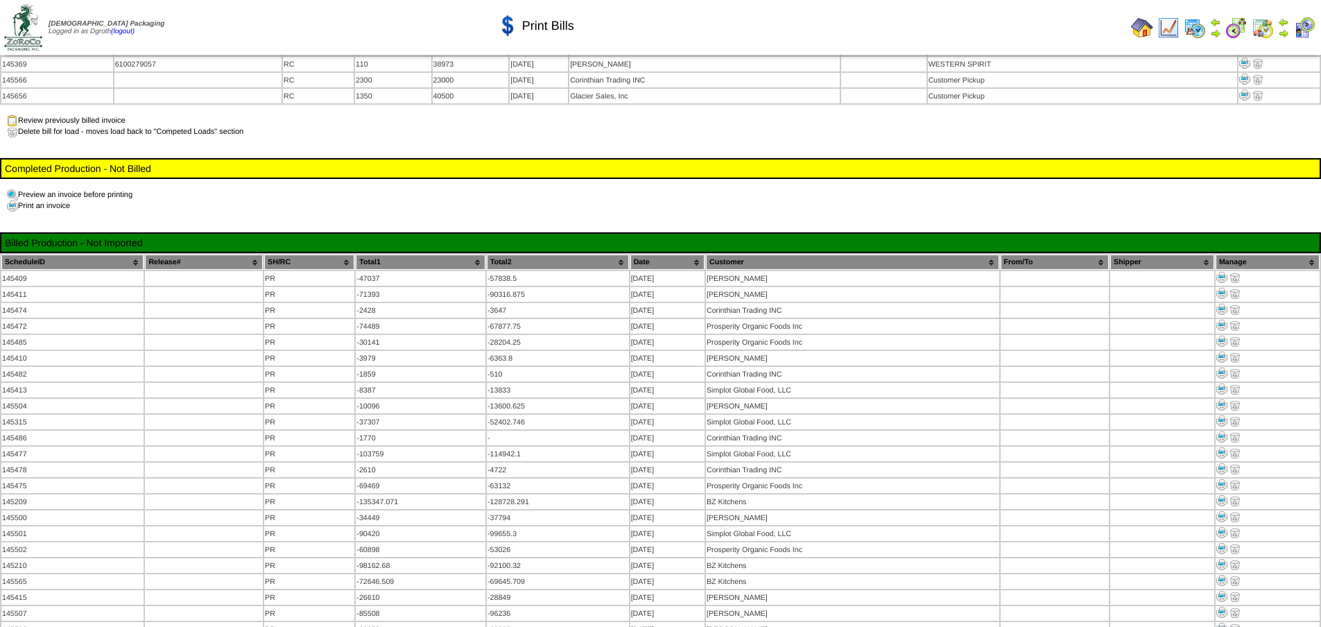
click at [612, 189] on div "Preview an invoice before printing Print an invoice" at bounding box center [660, 200] width 1321 height 22
click at [135, 30] on link "(logout)" at bounding box center [123, 32] width 24 height 8
